Goal: Task Accomplishment & Management: Use online tool/utility

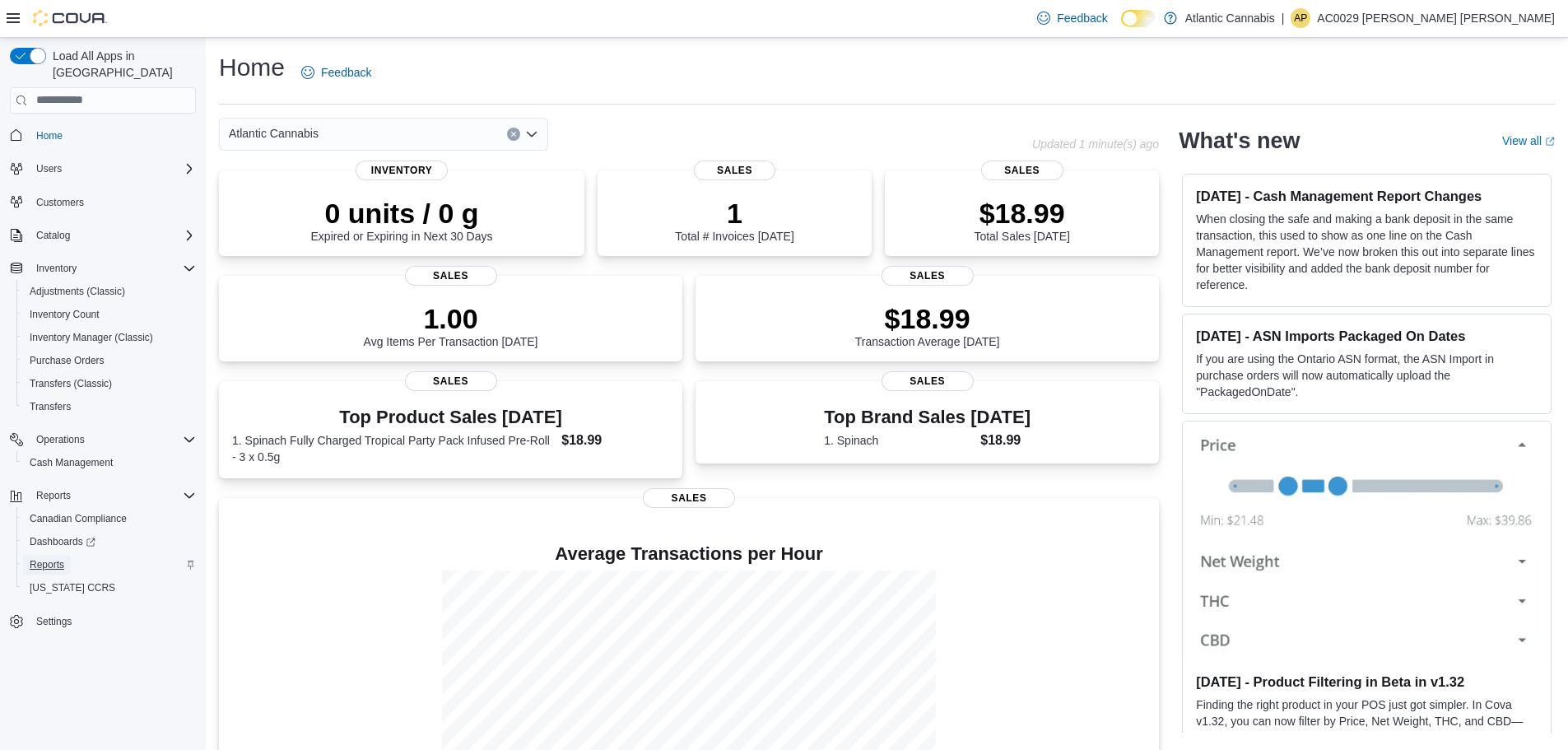
click at [53, 558] on span "Reports" at bounding box center [47, 565] width 35 height 13
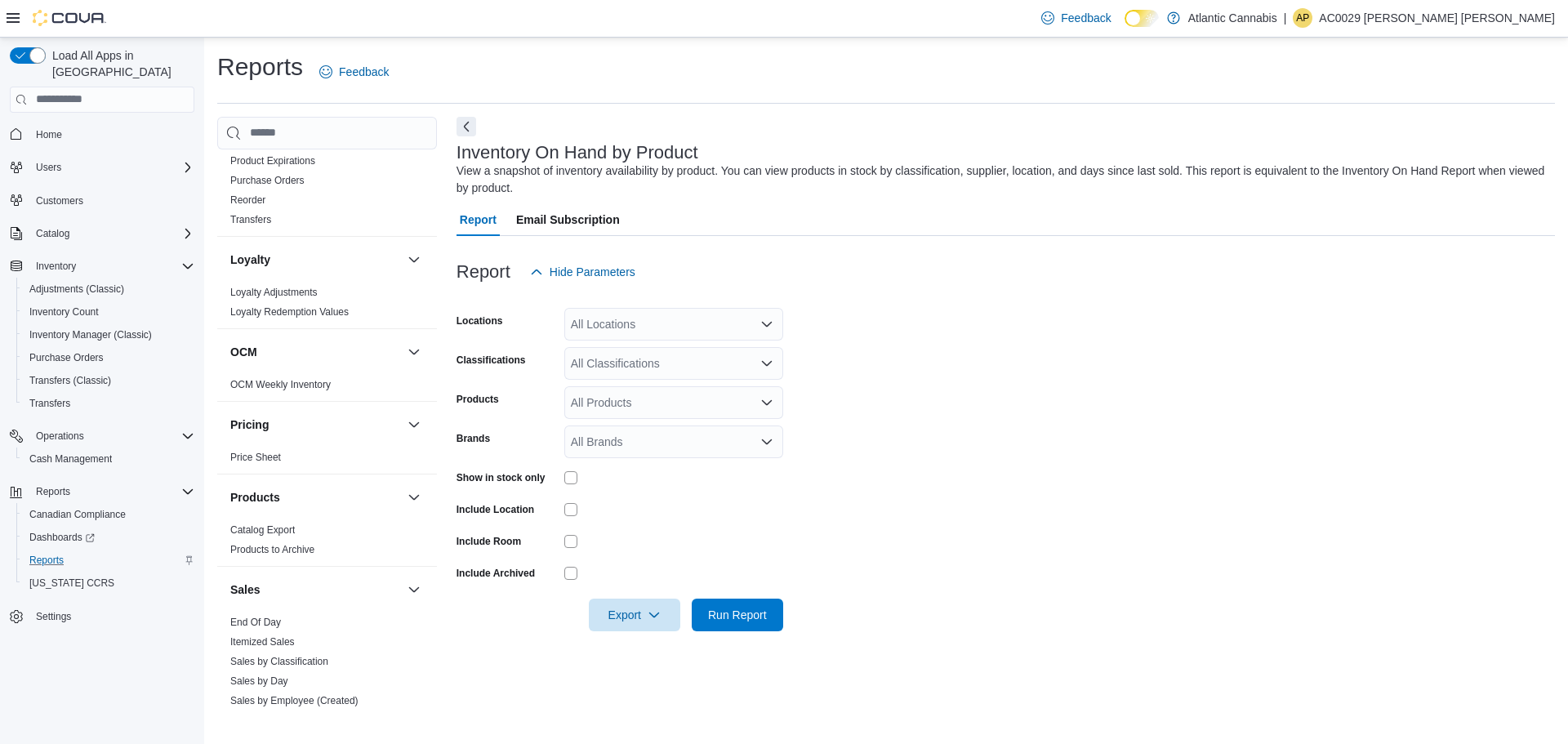
scroll to position [735, 0]
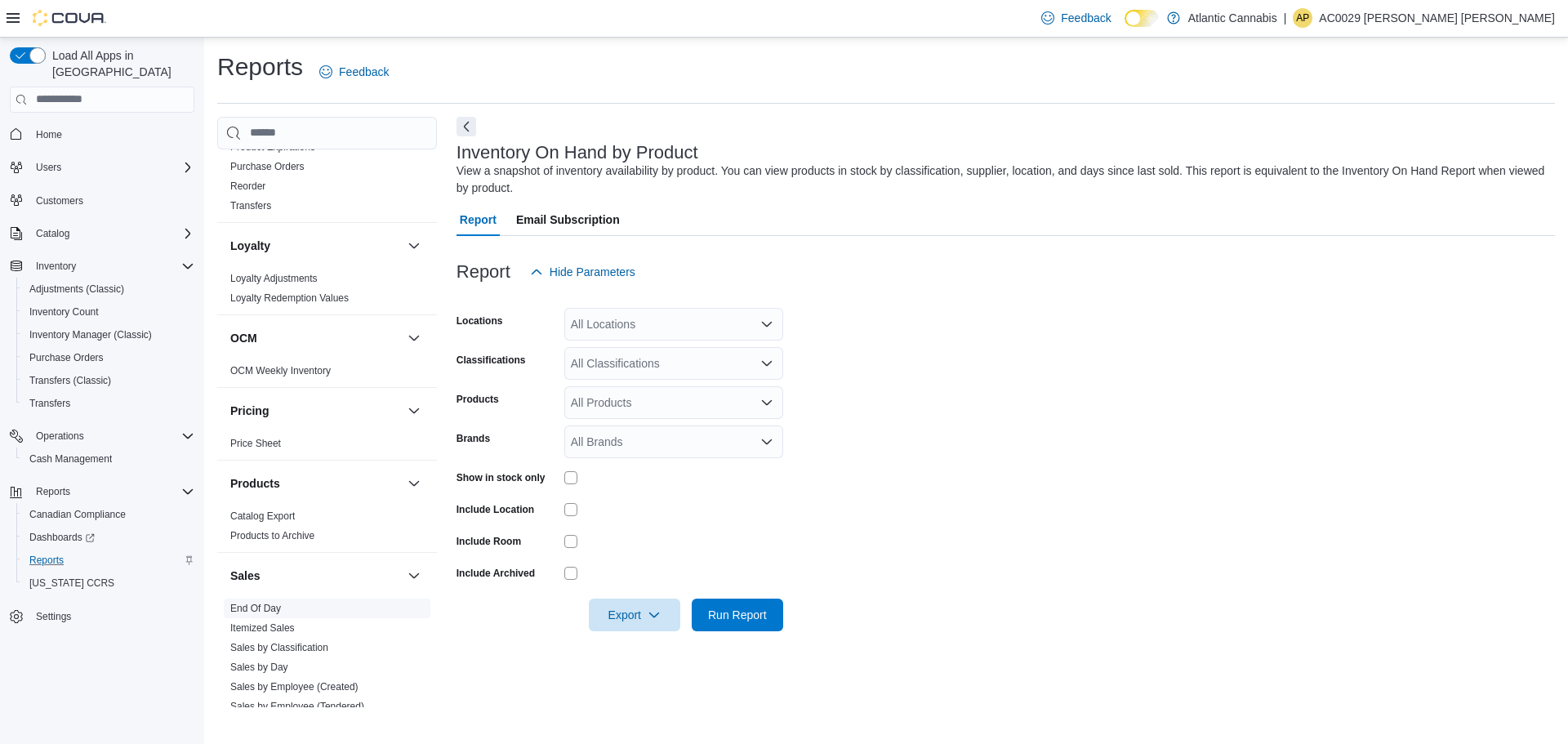
click at [285, 613] on span "End Of Day" at bounding box center [327, 608] width 206 height 20
click at [279, 608] on link "End Of Day" at bounding box center [255, 608] width 51 height 11
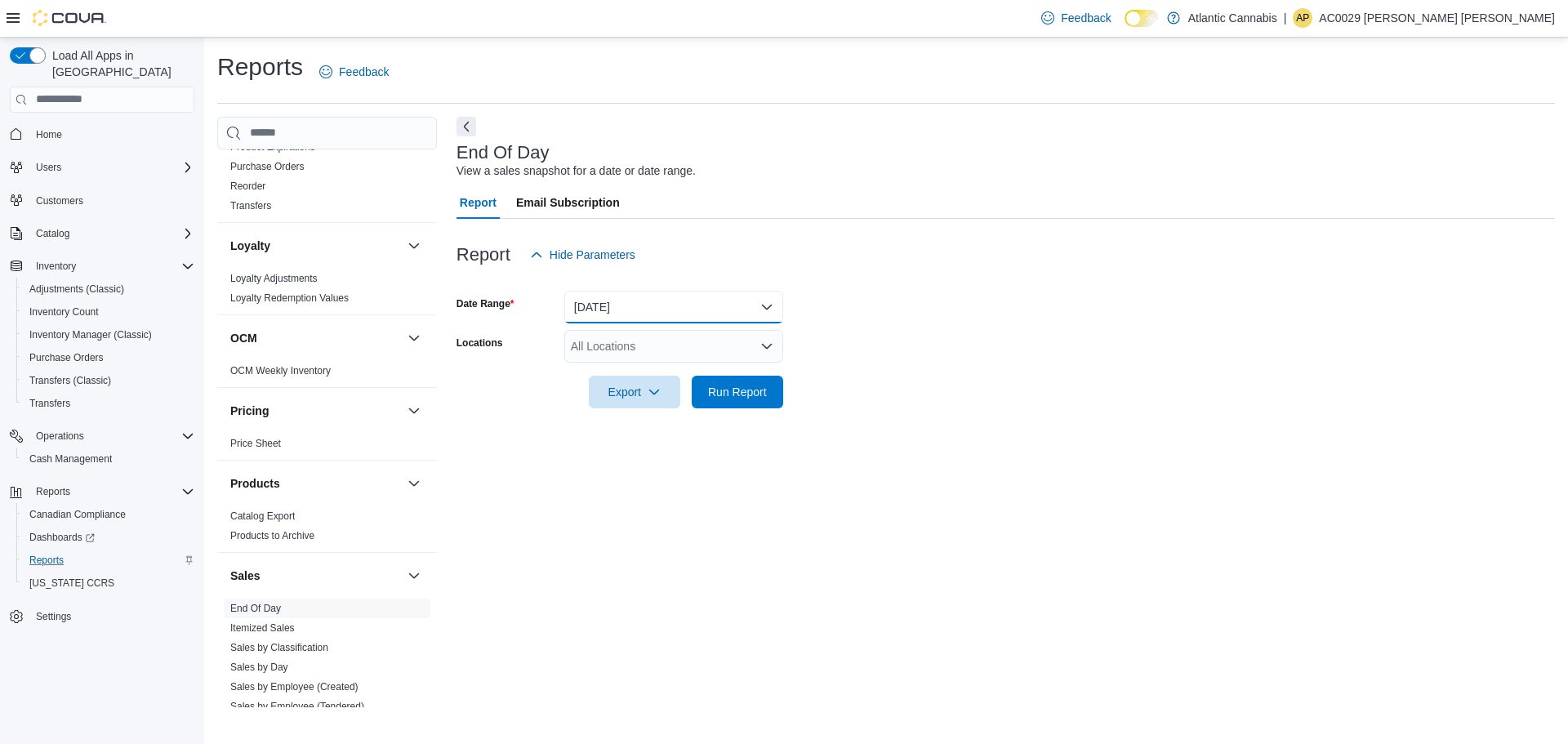
click at [676, 312] on button "[DATE]" at bounding box center [674, 307] width 219 height 33
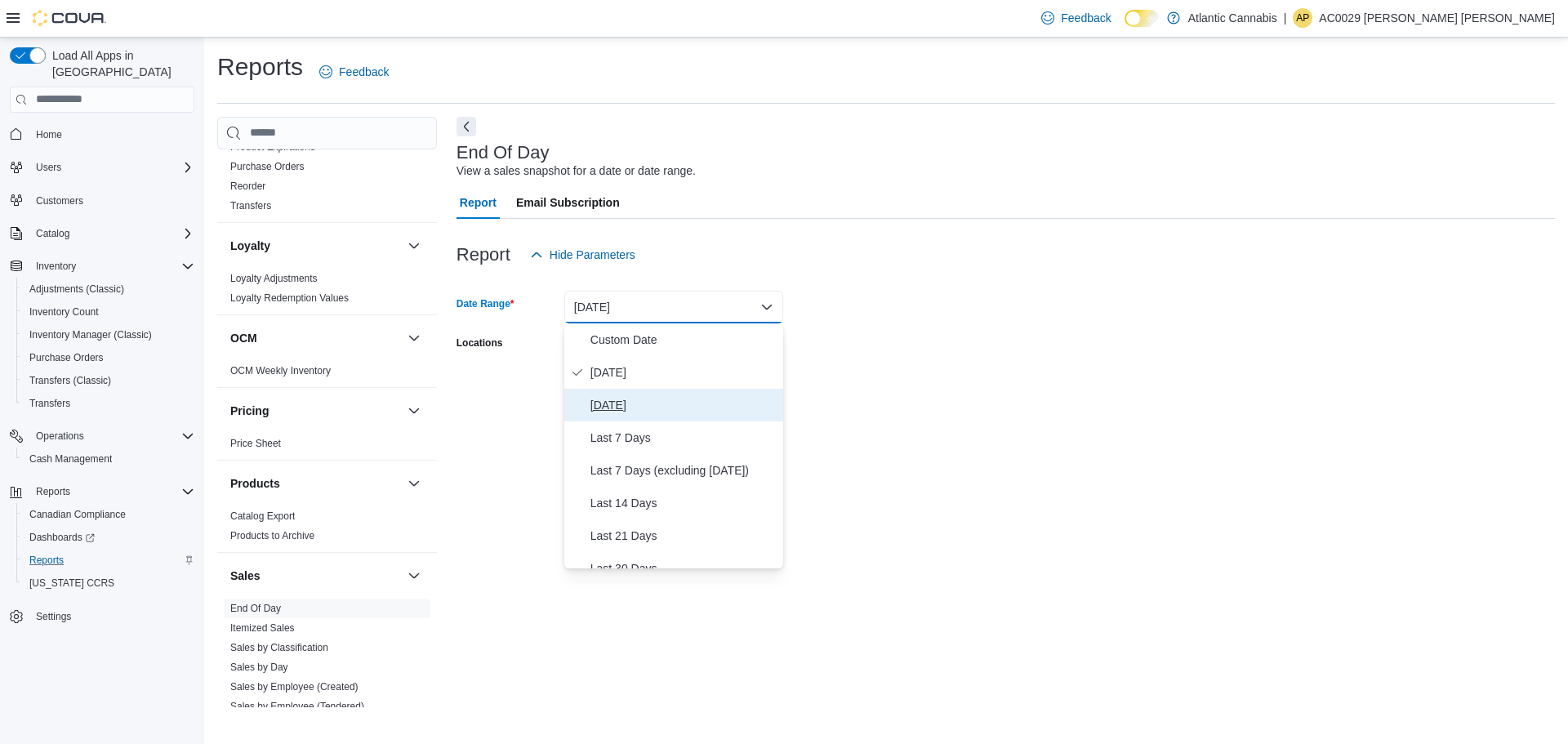
click at [639, 411] on span "[DATE]" at bounding box center [684, 405] width 186 height 20
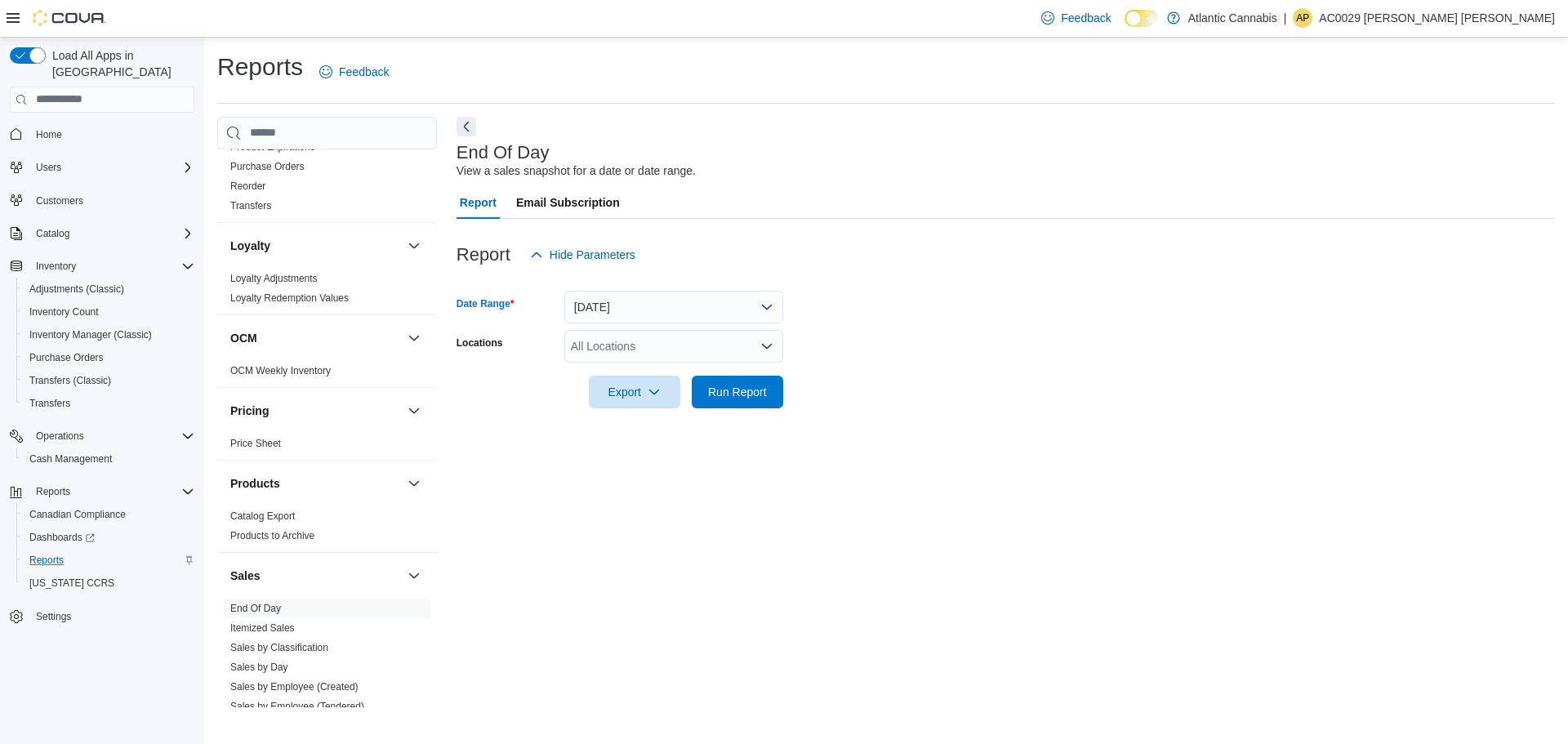
click at [631, 358] on div "All Locations" at bounding box center [674, 346] width 219 height 33
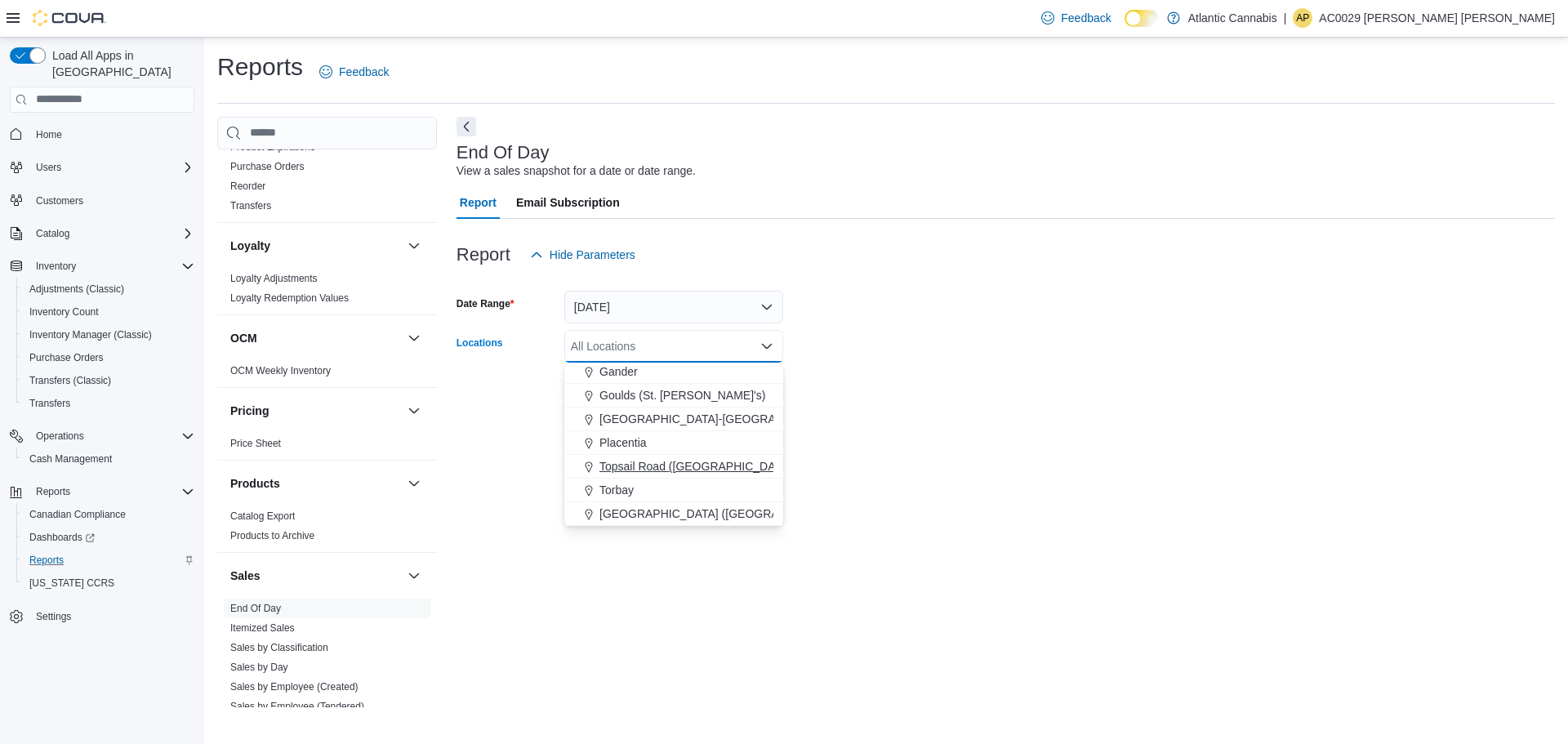
click at [660, 469] on span "Topsail Road ([GEOGRAPHIC_DATA][PERSON_NAME])" at bounding box center [744, 466] width 290 height 17
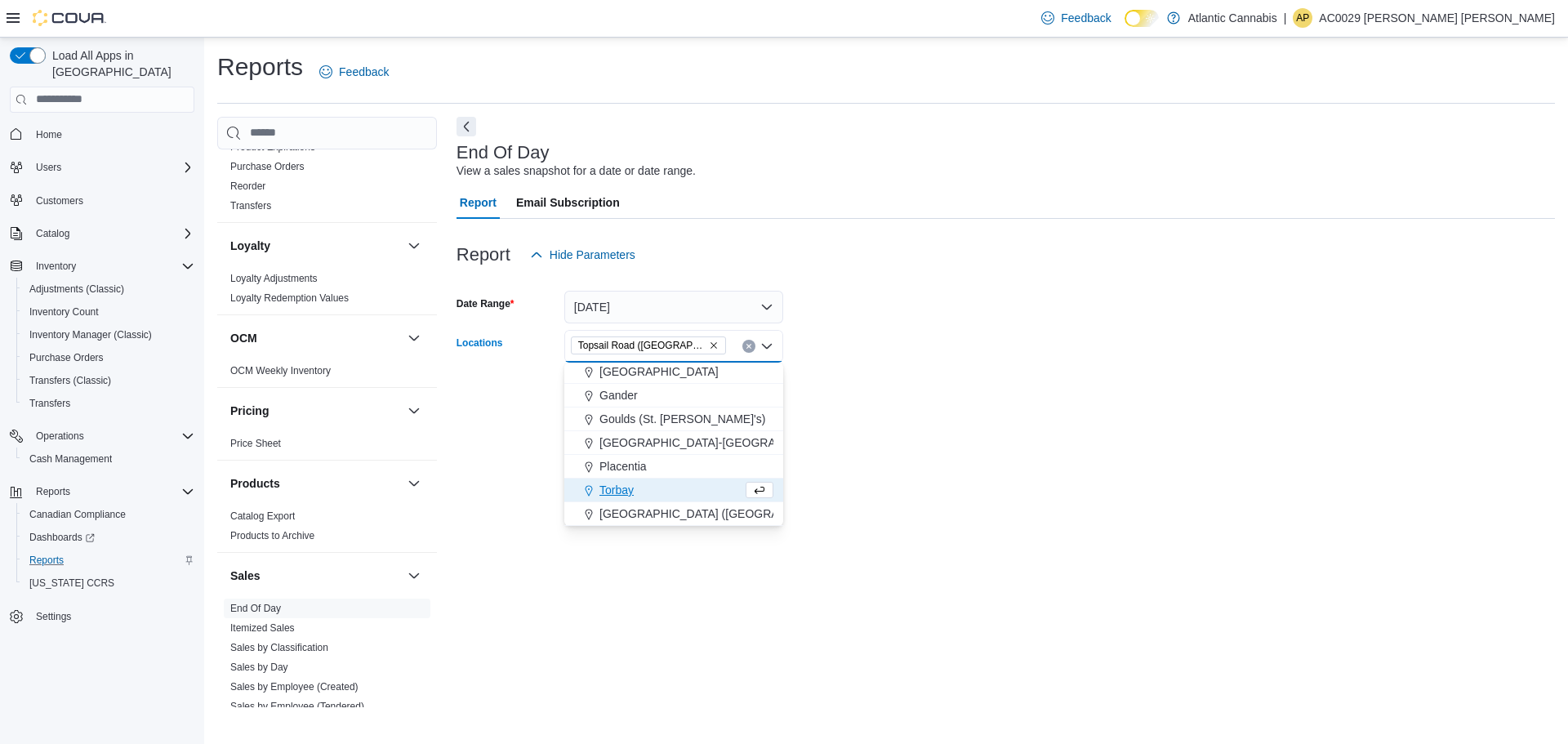
click at [888, 422] on div at bounding box center [1006, 418] width 1099 height 20
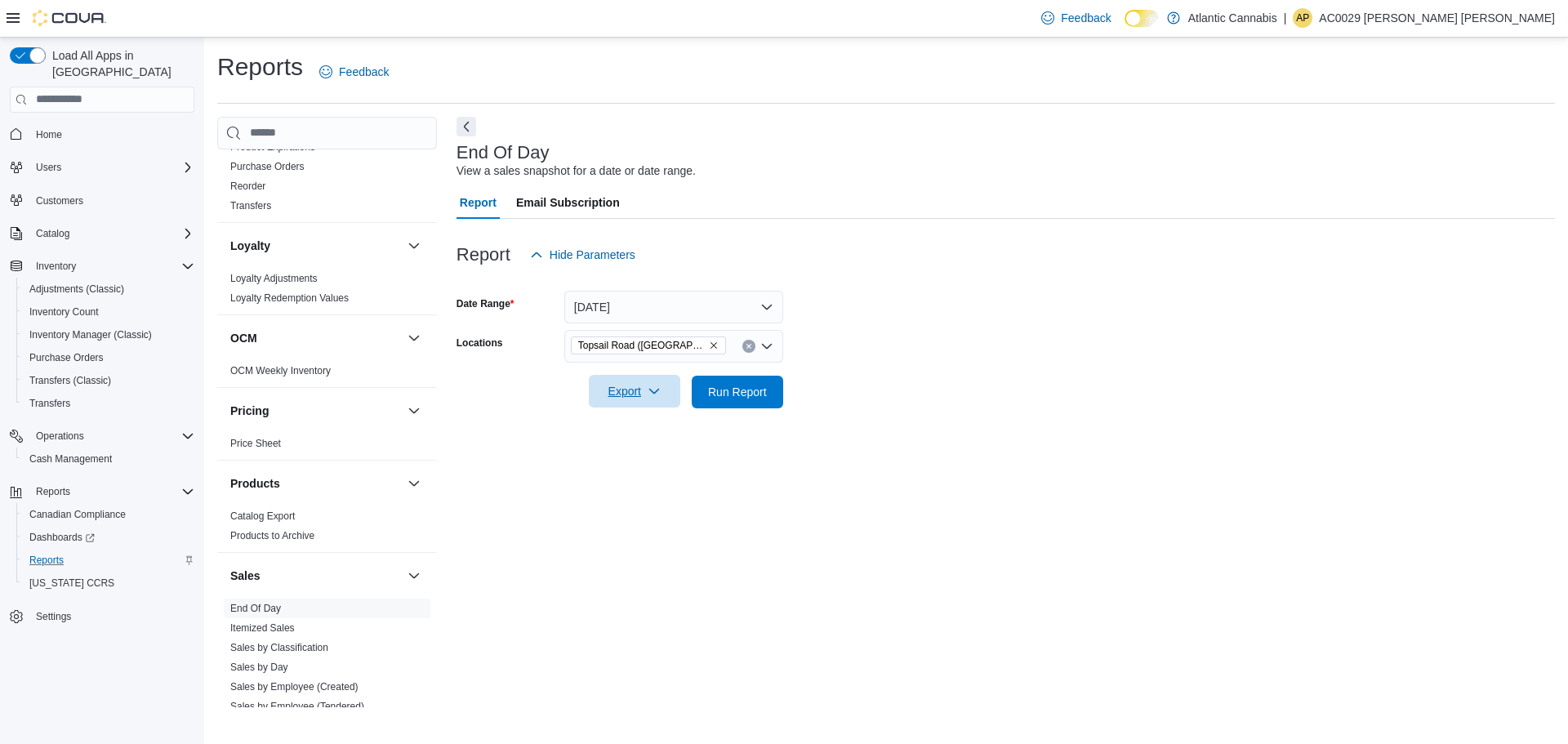
click at [656, 386] on icon "button" at bounding box center [654, 391] width 13 height 13
click at [644, 449] on button "Export to Pdf" at bounding box center [637, 457] width 93 height 33
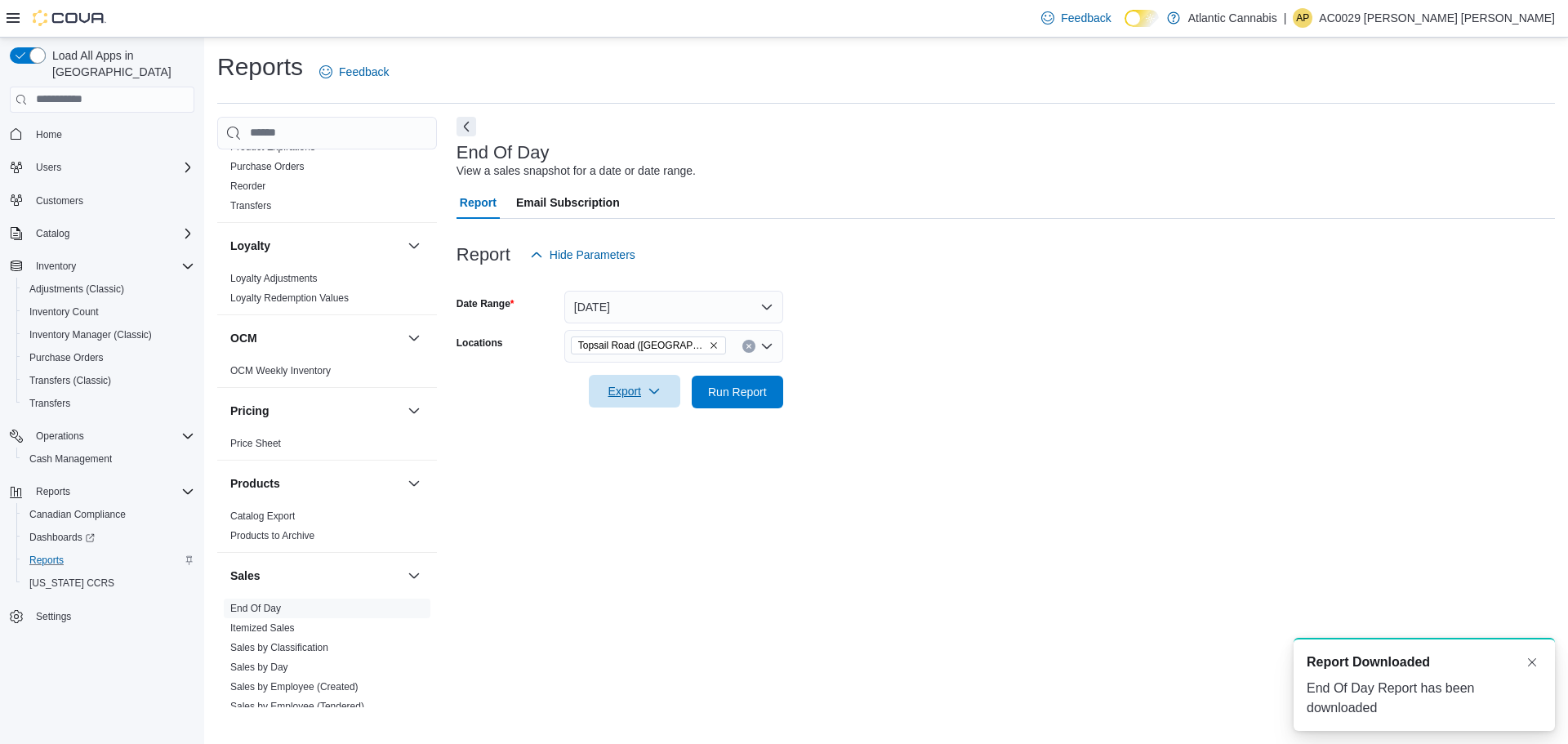
scroll to position [0, 0]
